Goal: Task Accomplishment & Management: Complete application form

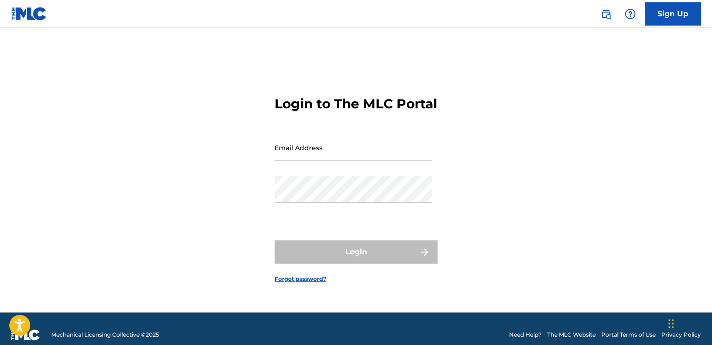
click at [672, 14] on link "Sign Up" at bounding box center [673, 13] width 56 height 23
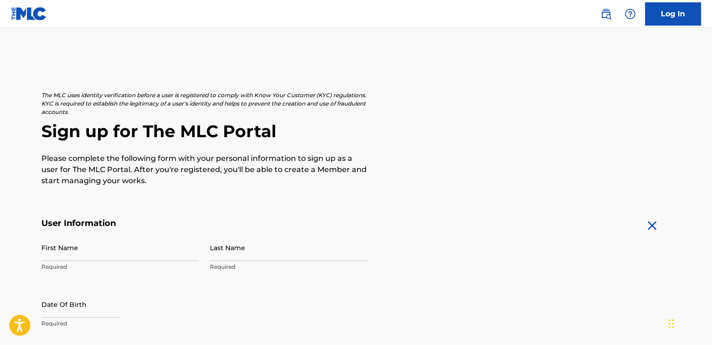
click at [104, 250] on input "First Name" at bounding box center [119, 248] width 157 height 27
type input "Obafemi"
type input "[PERSON_NAME]"
type input "[GEOGRAPHIC_DATA]"
type input "Apartment 1 The Laurels"
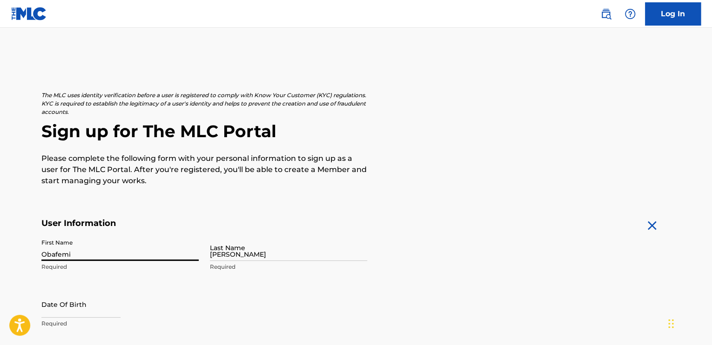
type input "Lucan"
type input "[GEOGRAPHIC_DATA]"
type input "Co. [GEOGRAPHIC_DATA]"
type input "K78 V6X5"
type input "89"
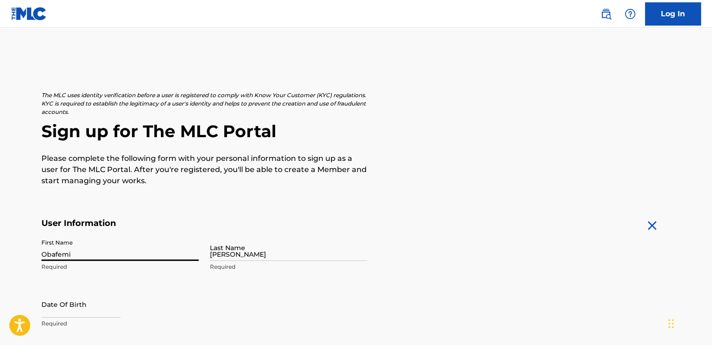
type input "9808332"
type input "[EMAIL_ADDRESS][DOMAIN_NAME]"
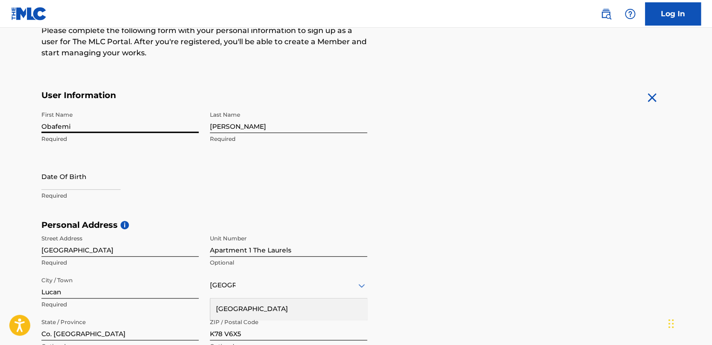
scroll to position [132, 0]
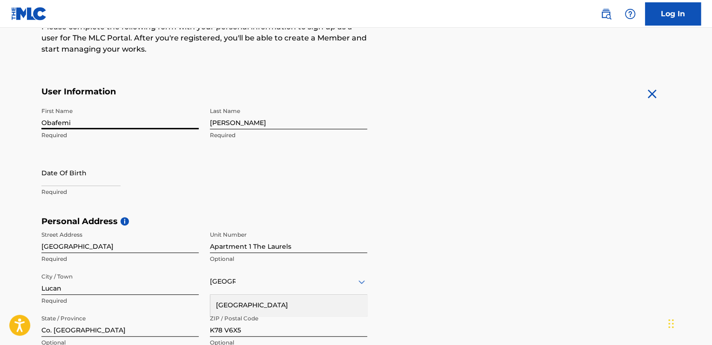
select select "7"
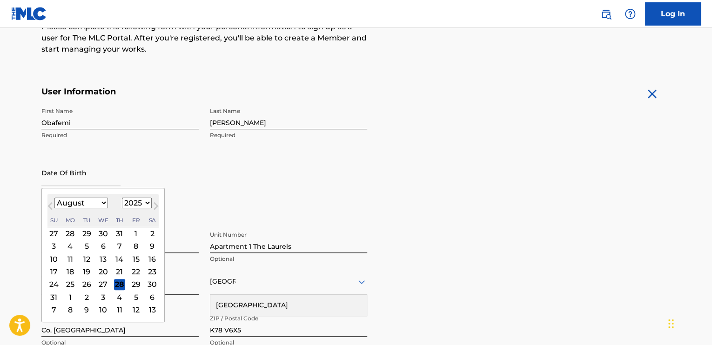
click at [64, 184] on input "text" at bounding box center [80, 173] width 79 height 27
click at [145, 204] on select "1900 1901 1902 1903 1904 1905 1906 1907 1908 1909 1910 1911 1912 1913 1914 1915…" at bounding box center [137, 203] width 30 height 11
click at [122, 198] on select "1900 1901 1902 1903 1904 1905 1906 1907 1908 1909 1910 1911 1912 1913 1914 1915…" at bounding box center [137, 203] width 30 height 11
click at [140, 202] on select "1900 1901 1902 1903 1904 1905 1906 1907 1908 1909 1910 1911 1912 1913 1914 1915…" at bounding box center [137, 203] width 30 height 11
select select "1986"
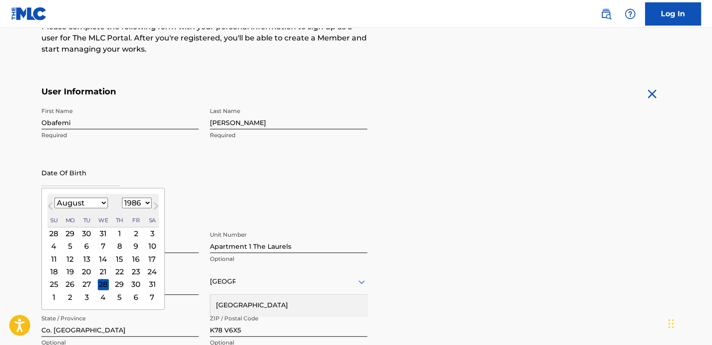
click at [122, 198] on select "1900 1901 1902 1903 1904 1905 1906 1907 1908 1909 1910 1911 1912 1913 1914 1915…" at bounding box center [137, 203] width 30 height 11
click at [98, 203] on select "January February March April May June July August September October November De…" at bounding box center [81, 203] width 54 height 11
select select "11"
click at [54, 198] on select "January February March April May June July August September October November De…" at bounding box center [81, 203] width 54 height 11
click at [103, 256] on div "17" at bounding box center [103, 259] width 11 height 11
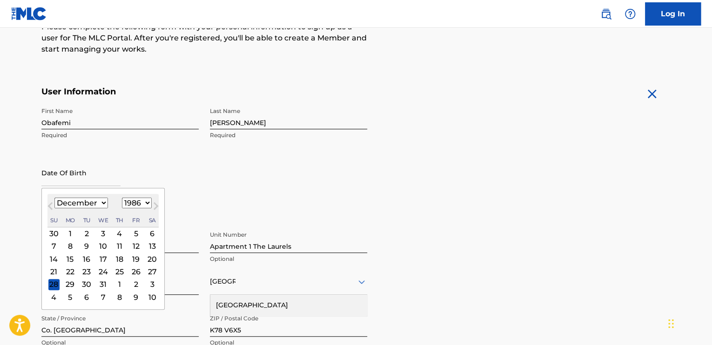
type input "[DATE]"
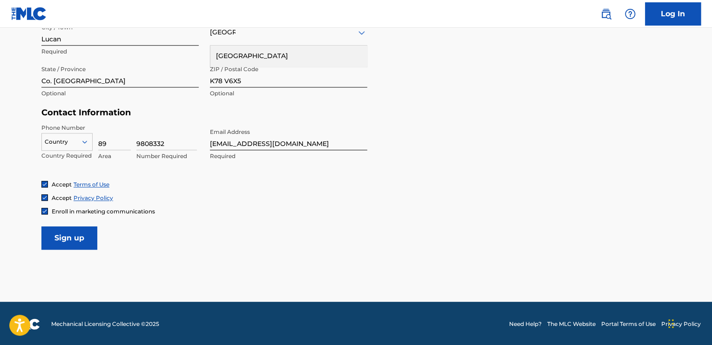
scroll to position [382, 0]
click at [86, 140] on icon at bounding box center [84, 141] width 5 height 3
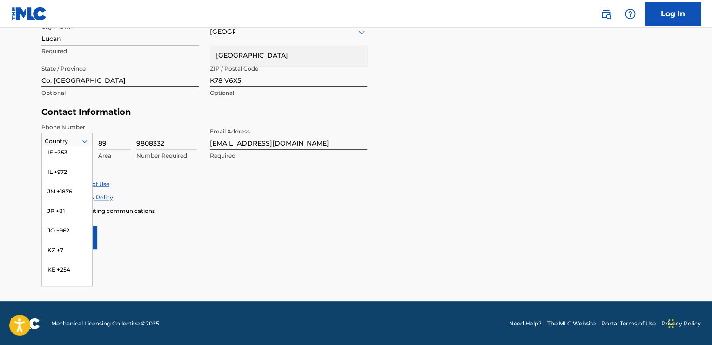
scroll to position [1753, 0]
click at [57, 210] on div "IE +353" at bounding box center [67, 220] width 50 height 20
click at [84, 141] on icon at bounding box center [85, 141] width 8 height 8
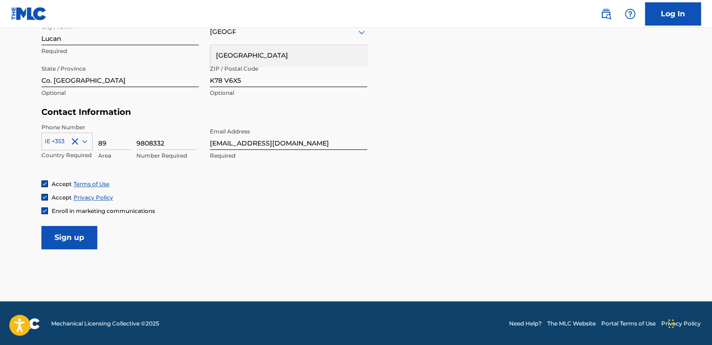
click at [260, 170] on div "Phone Number IE +353 Country Required 89 Area 9808332 Number Required Email Add…" at bounding box center [204, 151] width 326 height 57
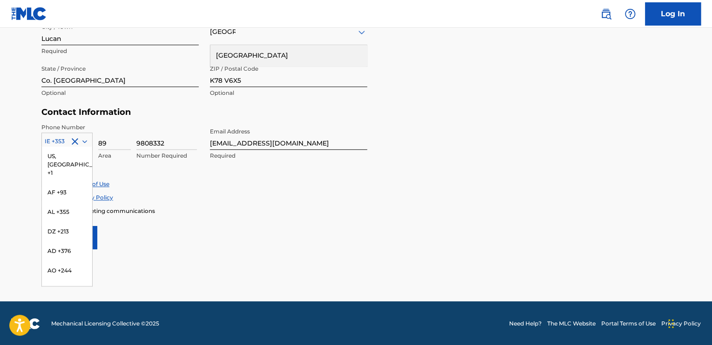
scroll to position [1694, 0]
click at [88, 140] on icon at bounding box center [85, 141] width 8 height 8
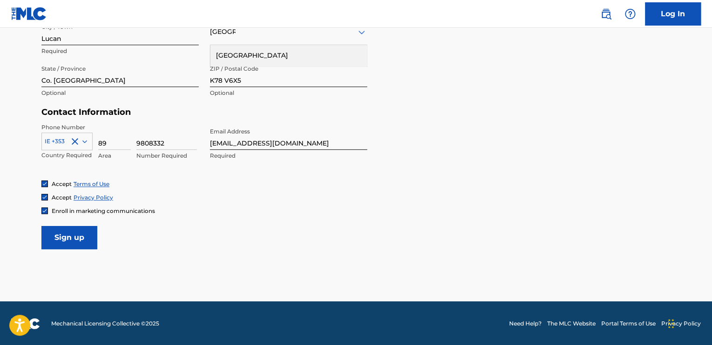
click at [381, 143] on form "User Information First Name Obafemi Required Last Name [PERSON_NAME] Required D…" at bounding box center [355, 43] width 629 height 413
click at [69, 238] on input "Sign up" at bounding box center [69, 237] width 56 height 23
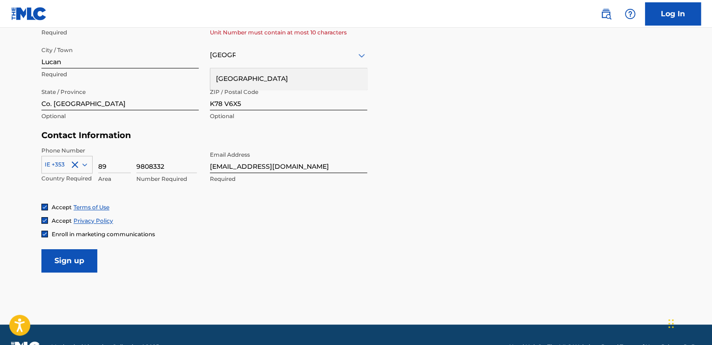
click at [513, 85] on div "Personal Address i Street Address [GEOGRAPHIC_DATA] Required Unit Number Apartm…" at bounding box center [355, 60] width 629 height 141
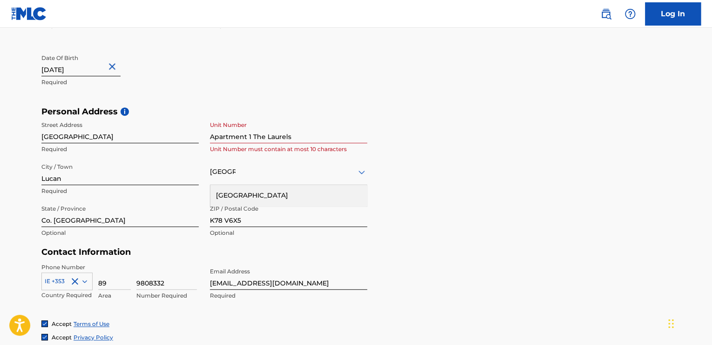
scroll to position [240, 0]
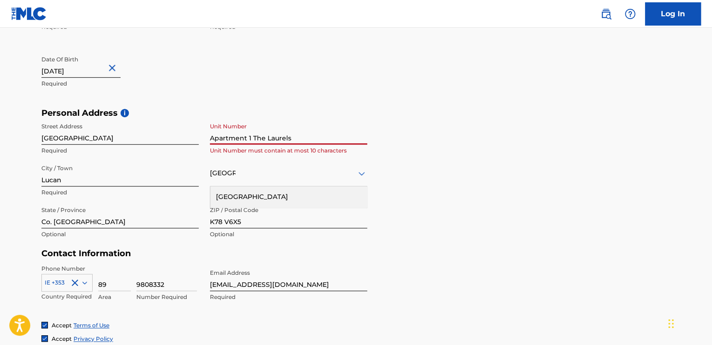
click at [290, 139] on input "Apartment 1 The Laurels" at bounding box center [288, 131] width 157 height 27
click at [296, 138] on input "Apartment 1 The Laurels" at bounding box center [288, 131] width 157 height 27
click at [447, 135] on div "Personal Address i Street Address [GEOGRAPHIC_DATA] Required Unit Number Apartm…" at bounding box center [355, 178] width 629 height 141
click at [250, 139] on input "Apartment 1 The Laurels" at bounding box center [288, 131] width 157 height 27
click at [227, 131] on input "Apartment 1 The Laurels" at bounding box center [288, 131] width 157 height 27
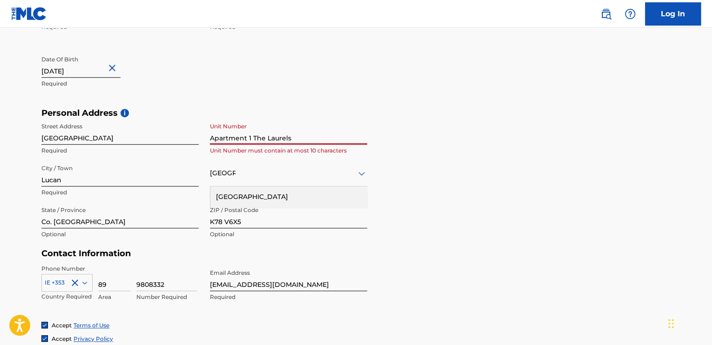
click at [340, 119] on input "Apartment 1 The Laurels" at bounding box center [288, 131] width 157 height 27
click at [439, 220] on div "Personal Address i Street Address [GEOGRAPHIC_DATA] Required Unit Number Apartm…" at bounding box center [355, 178] width 629 height 141
click at [303, 136] on input "Apartment 1 The Laurels" at bounding box center [288, 131] width 157 height 27
click at [434, 189] on div "Personal Address i Street Address [GEOGRAPHIC_DATA] Required Unit Number Apartm…" at bounding box center [355, 178] width 629 height 141
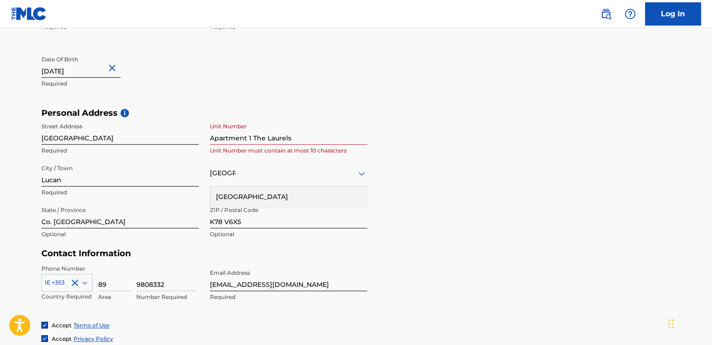
click at [292, 139] on input "Apartment 1 The Laurels" at bounding box center [288, 131] width 157 height 27
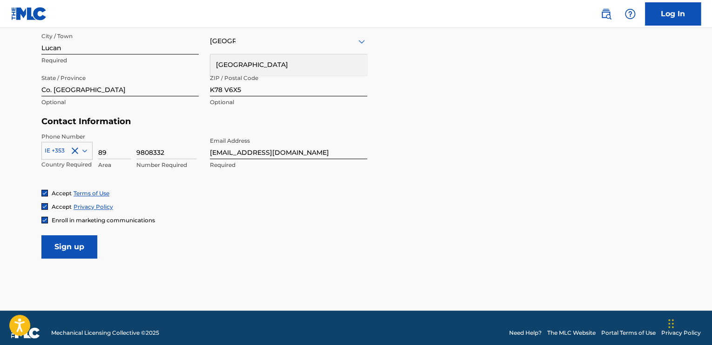
scroll to position [382, 0]
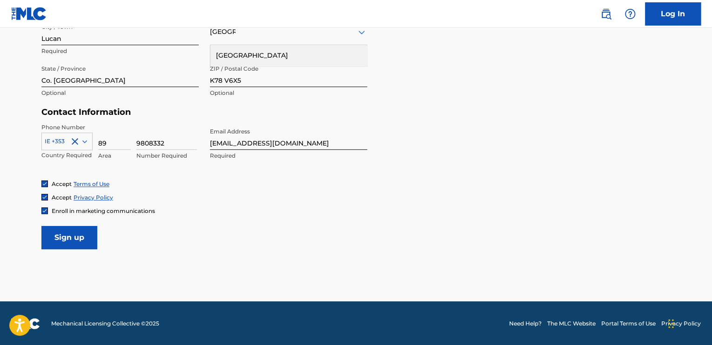
click at [77, 237] on input "Sign up" at bounding box center [69, 237] width 56 height 23
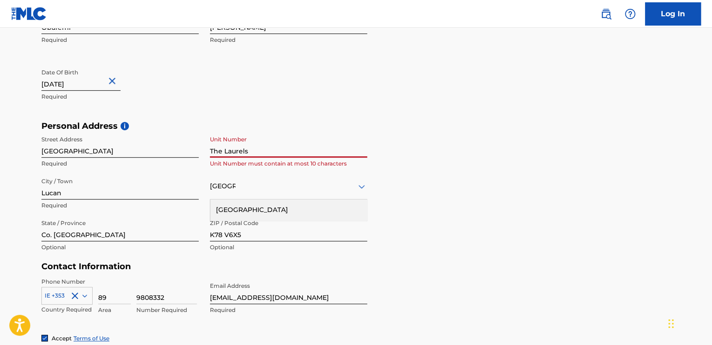
scroll to position [226, 0]
click at [224, 149] on input "The Laurels" at bounding box center [288, 146] width 157 height 27
drag, startPoint x: 224, startPoint y: 149, endPoint x: 342, endPoint y: 146, distance: 117.8
click at [342, 146] on input "The Laurels" at bounding box center [288, 146] width 157 height 27
click at [263, 147] on input "The Laurels" at bounding box center [288, 146] width 157 height 27
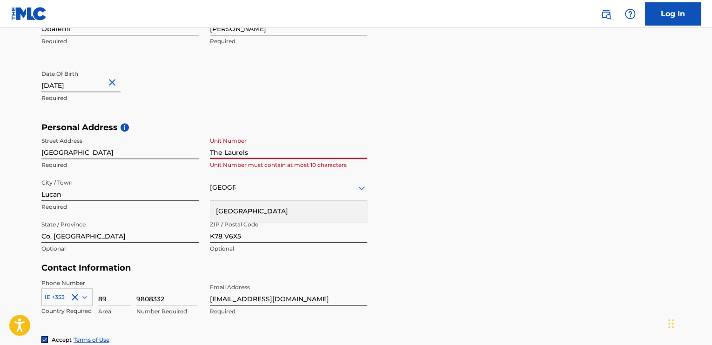
drag, startPoint x: 255, startPoint y: 151, endPoint x: 247, endPoint y: 150, distance: 8.0
click at [247, 150] on input "The Laurels" at bounding box center [288, 146] width 157 height 27
type input "T"
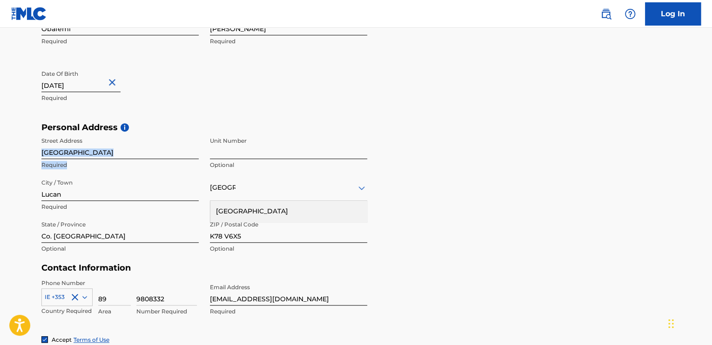
drag, startPoint x: 218, startPoint y: 150, endPoint x: 204, endPoint y: 144, distance: 15.0
click at [204, 144] on div "Street Address [GEOGRAPHIC_DATA] Required Unit Number Optional City / Town [GEO…" at bounding box center [204, 196] width 326 height 126
click at [293, 146] on input "Unit Number" at bounding box center [288, 146] width 157 height 27
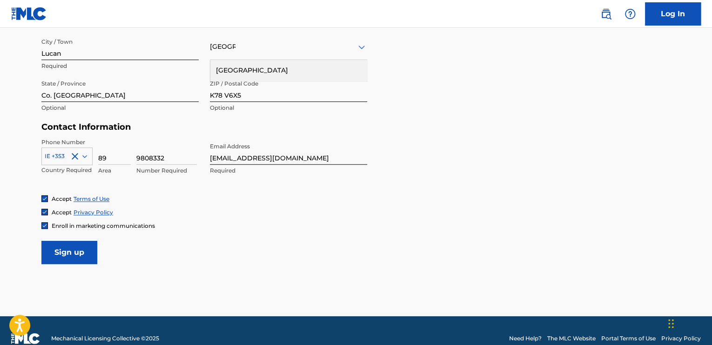
scroll to position [369, 0]
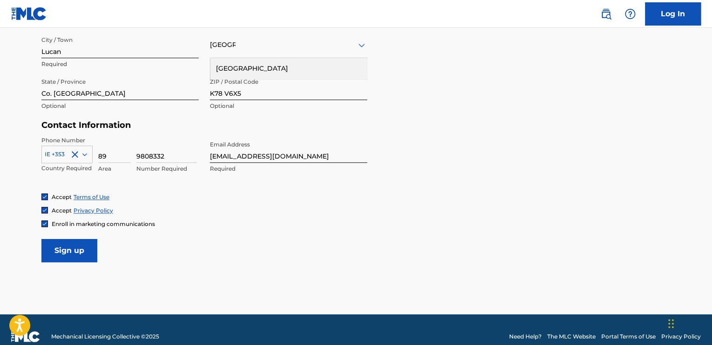
click at [87, 256] on input "Sign up" at bounding box center [69, 250] width 56 height 23
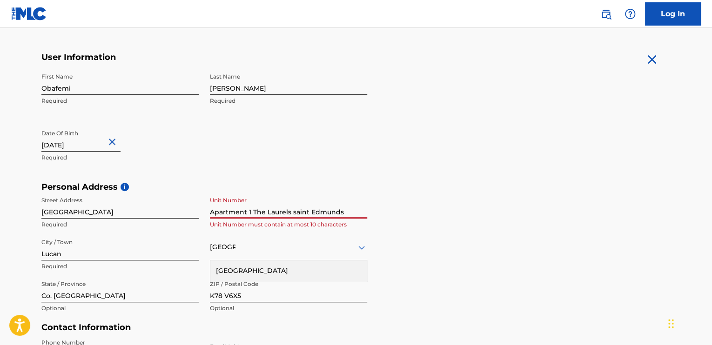
scroll to position [159, 0]
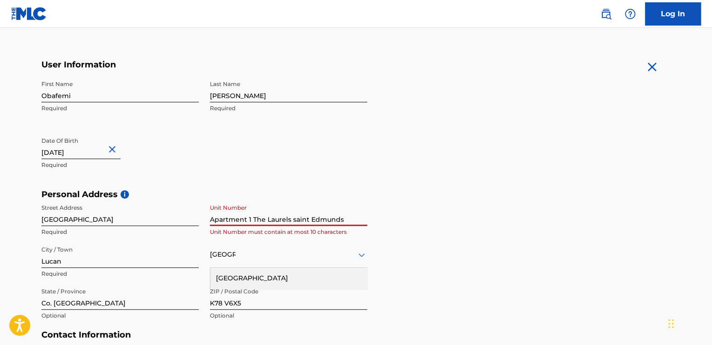
click at [346, 215] on input "Apartment 1 The Laurels saint Edmunds" at bounding box center [288, 213] width 157 height 27
drag, startPoint x: 711, startPoint y: 121, endPoint x: 713, endPoint y: 145, distance: 24.3
click at [712, 145] on html "Accessibility Screen-Reader Guide, Feedback, and Issue Reporting | New window C…" at bounding box center [356, 13] width 712 height 345
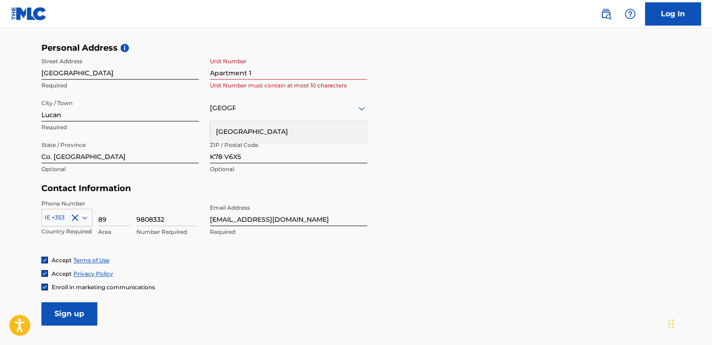
scroll to position [382, 0]
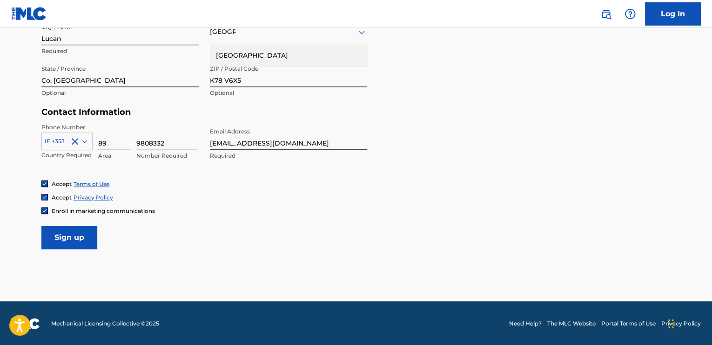
click at [68, 230] on input "Sign up" at bounding box center [69, 237] width 56 height 23
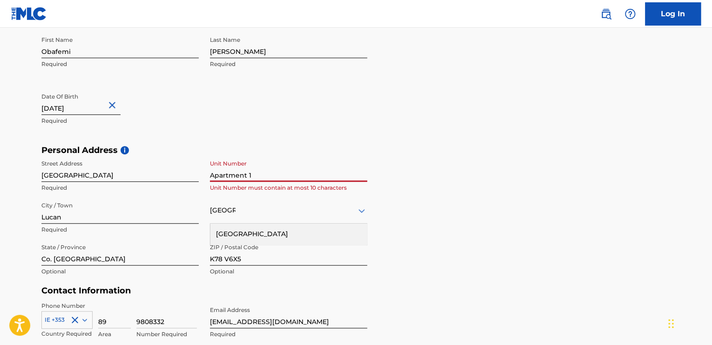
scroll to position [197, 0]
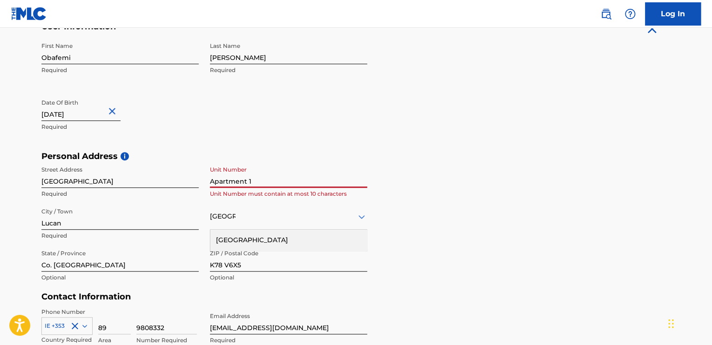
click at [264, 171] on input "Apartment 1" at bounding box center [288, 175] width 157 height 27
type input "A"
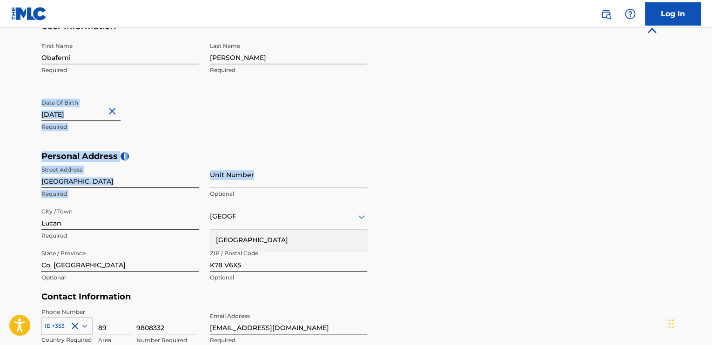
drag, startPoint x: 711, startPoint y: 111, endPoint x: 712, endPoint y: 183, distance: 72.2
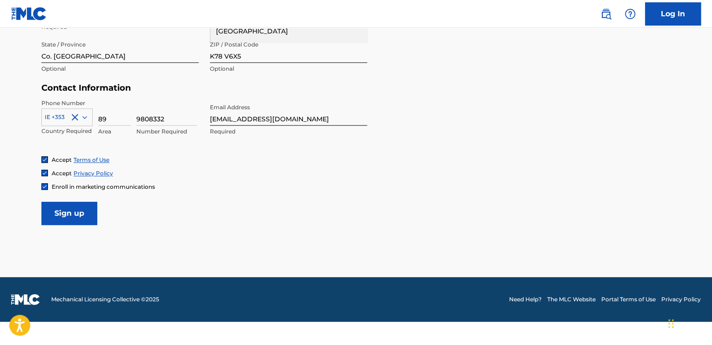
scroll to position [402, 0]
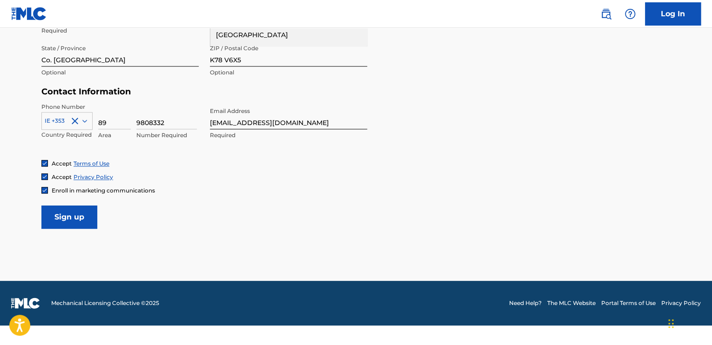
click at [61, 219] on input "Sign up" at bounding box center [69, 217] width 56 height 23
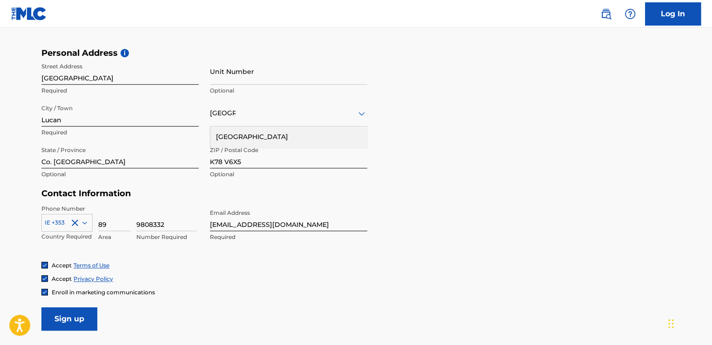
scroll to position [301, 0]
click at [78, 311] on input "Sign up" at bounding box center [69, 318] width 56 height 23
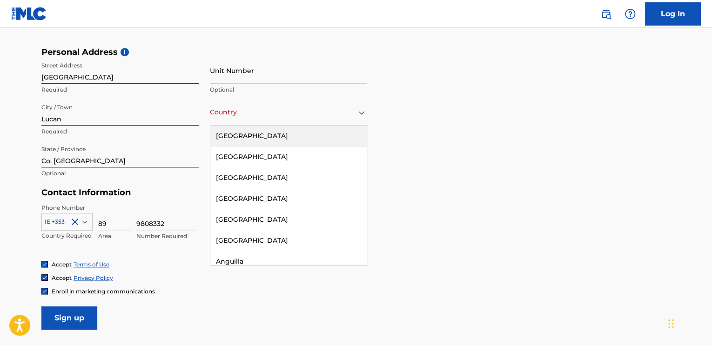
click at [223, 117] on div at bounding box center [288, 113] width 157 height 12
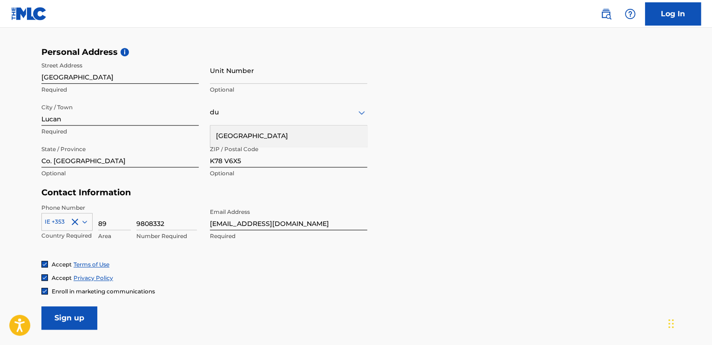
type input "d"
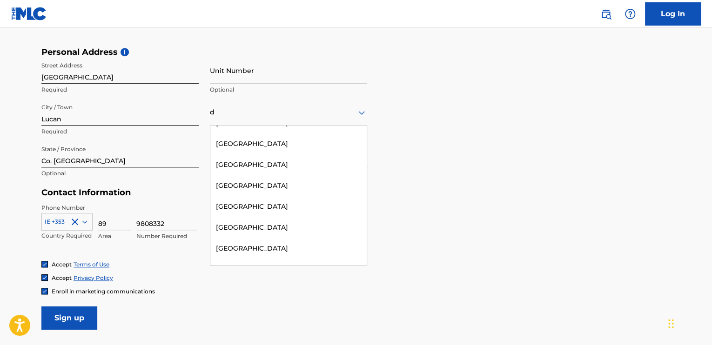
scroll to position [616, 0]
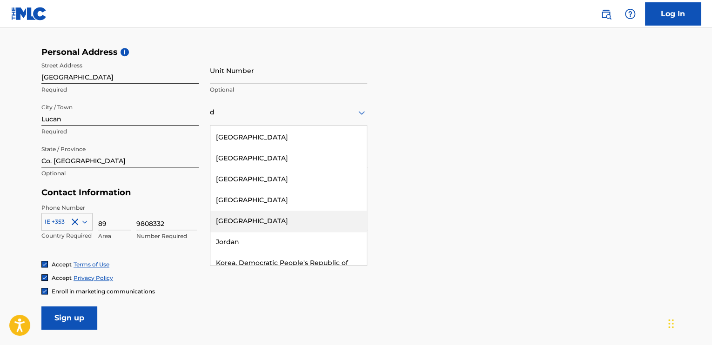
click at [228, 211] on div "[GEOGRAPHIC_DATA]" at bounding box center [288, 221] width 156 height 21
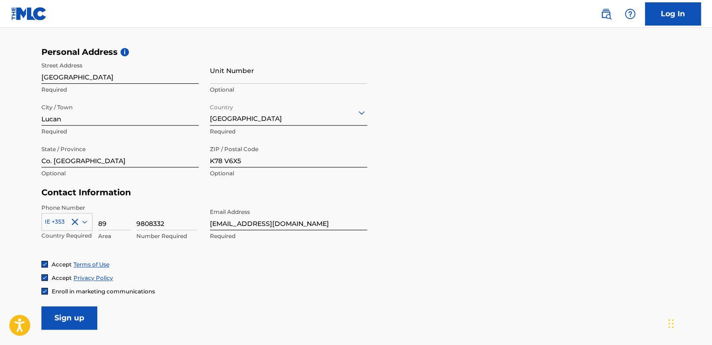
click at [60, 316] on input "Sign up" at bounding box center [69, 318] width 56 height 23
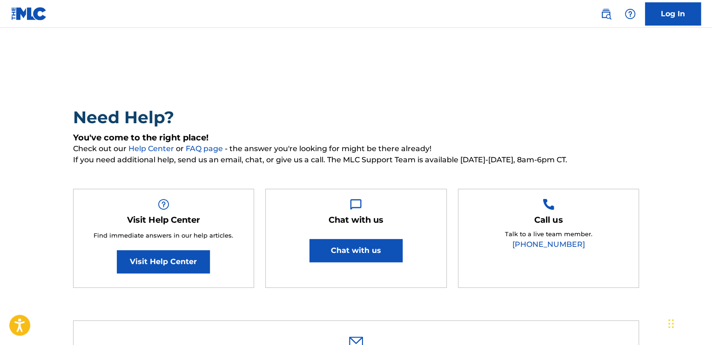
click at [335, 245] on button "Chat with us" at bounding box center [356, 250] width 93 height 23
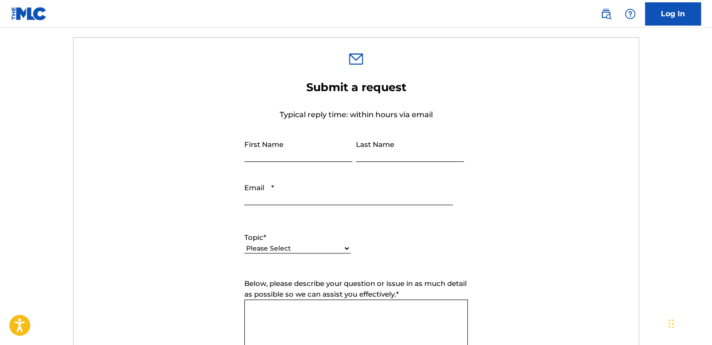
scroll to position [309, 0]
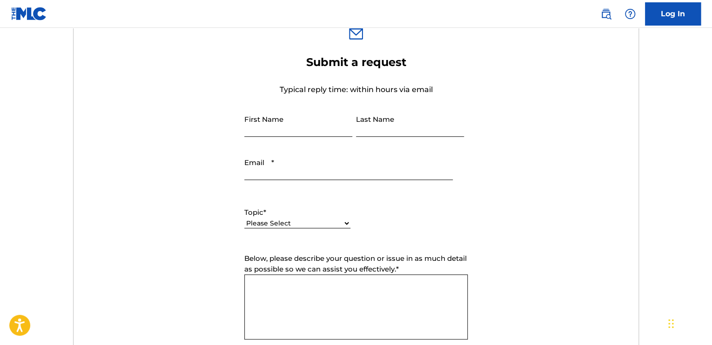
click at [267, 117] on input "First Name" at bounding box center [298, 123] width 108 height 27
type input "Obafemi"
type input "[PERSON_NAME]"
type input "[EMAIL_ADDRESS][DOMAIN_NAME]"
click at [318, 225] on select "Please Select I need help with my account I need help with managing my catalog …" at bounding box center [297, 224] width 106 height 10
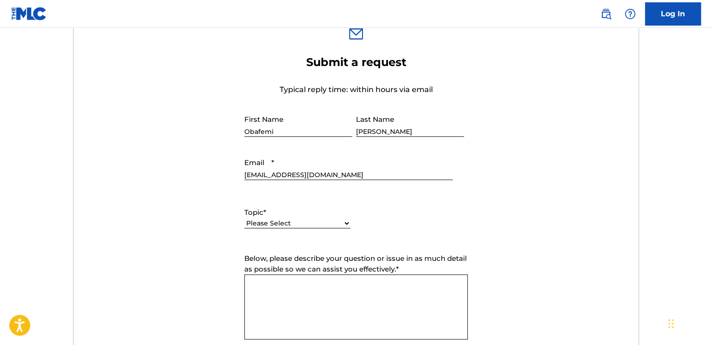
select select "I need help with my account"
click at [244, 219] on select "Please Select I need help with my account I need help with managing my catalog …" at bounding box center [297, 224] width 106 height 10
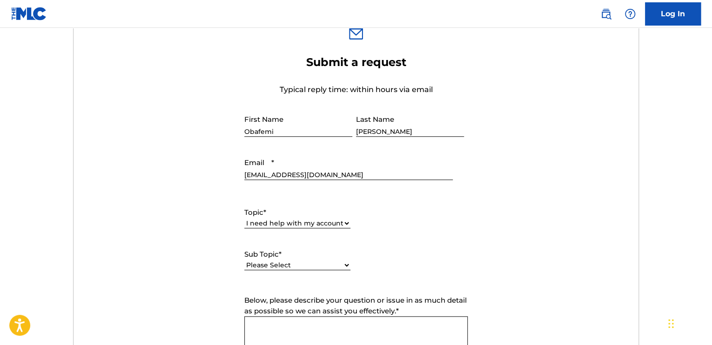
click at [291, 264] on select "Please Select I need help with my user account I can't log in to my user accoun…" at bounding box center [297, 266] width 106 height 10
select select "I was not verified as a user"
click at [244, 261] on select "Please Select I need help with my user account I can't log in to my user accoun…" at bounding box center [297, 266] width 106 height 10
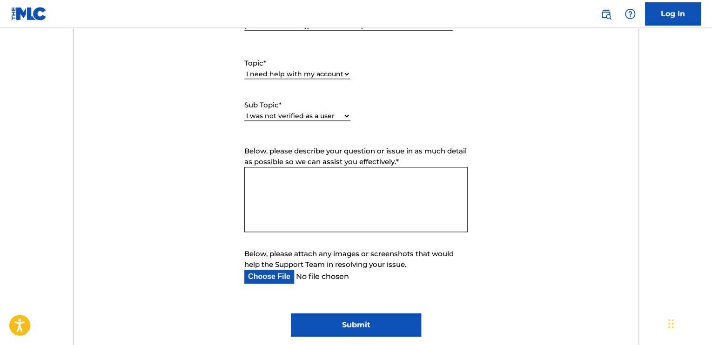
scroll to position [460, 0]
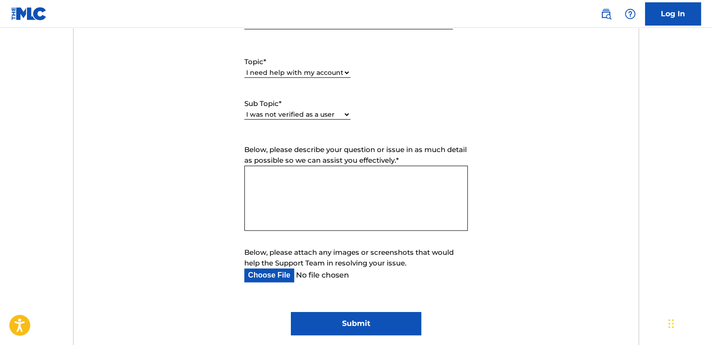
click at [272, 175] on textarea "Below, please describe your question or issue in as much detail as possible so …" at bounding box center [355, 198] width 223 height 65
type textarea "hHe"
